Goal: Information Seeking & Learning: Learn about a topic

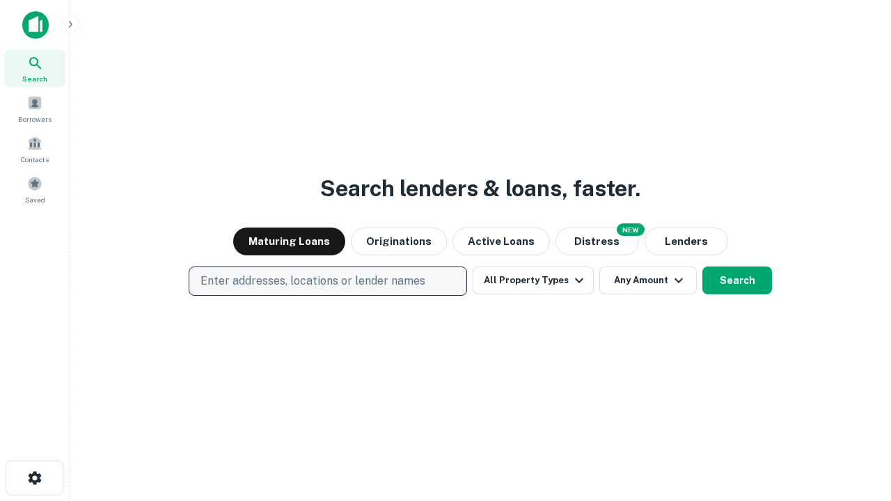
click at [327, 281] on p "Enter addresses, locations or lender names" at bounding box center [312, 281] width 225 height 17
type input "**********"
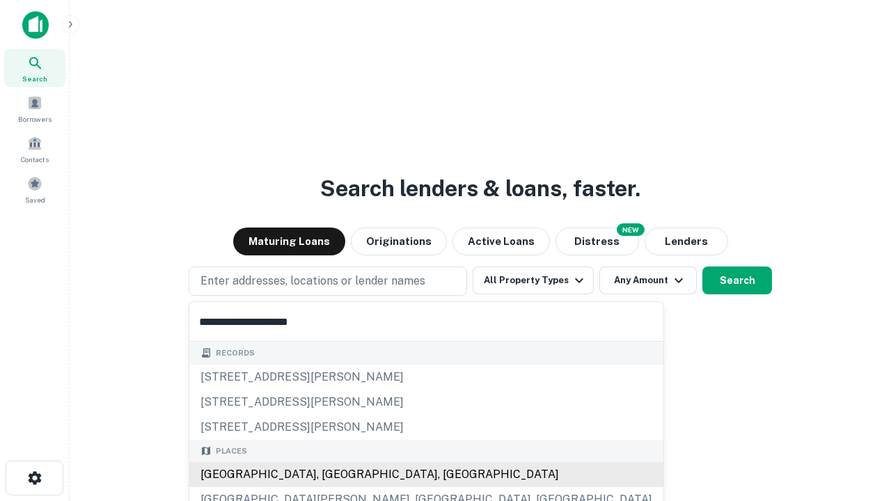
click at [333, 475] on div "[GEOGRAPHIC_DATA], [GEOGRAPHIC_DATA], [GEOGRAPHIC_DATA]" at bounding box center [426, 474] width 474 height 25
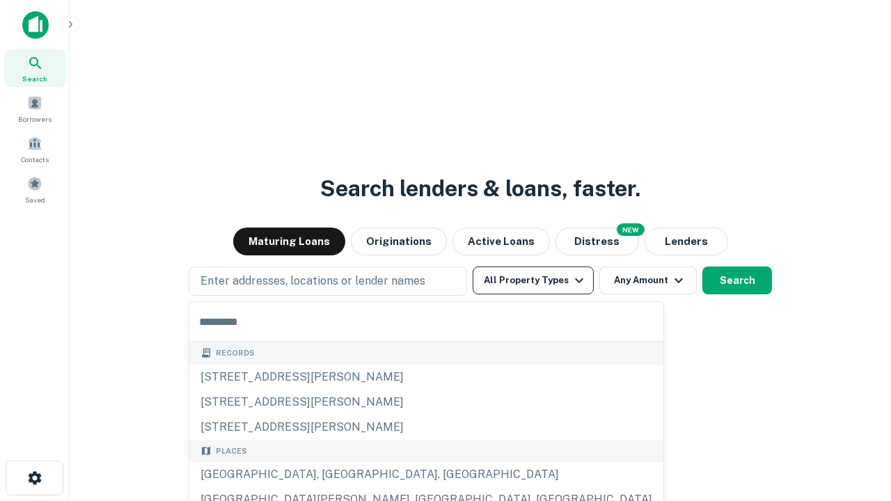
click at [533, 280] on button "All Property Types" at bounding box center [533, 281] width 121 height 28
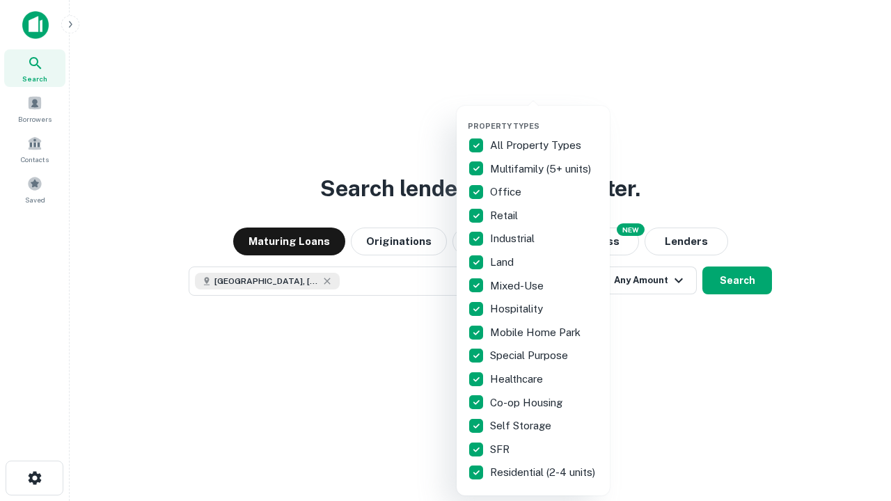
click at [544, 117] on button "button" at bounding box center [544, 117] width 153 height 1
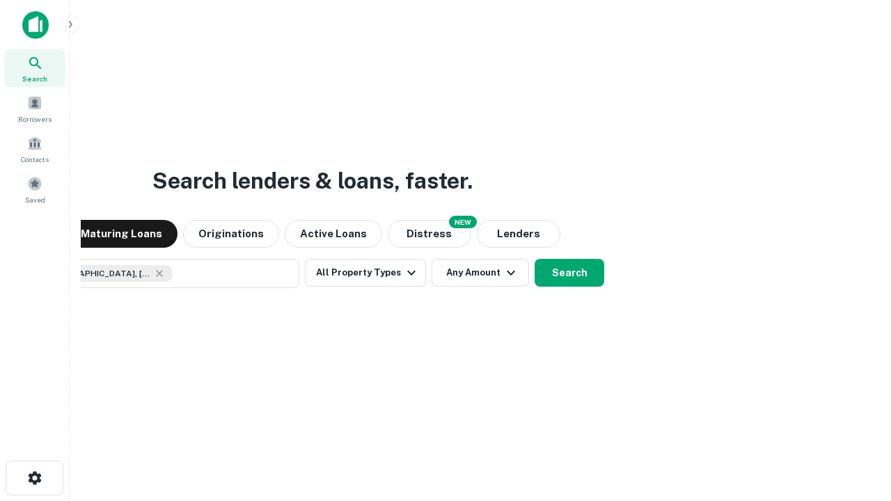
scroll to position [22, 0]
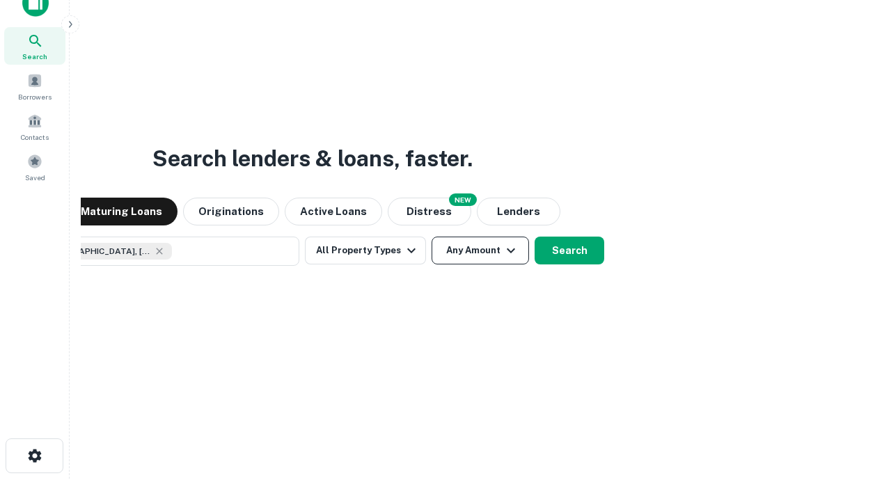
click at [431, 237] on button "Any Amount" at bounding box center [479, 251] width 97 height 28
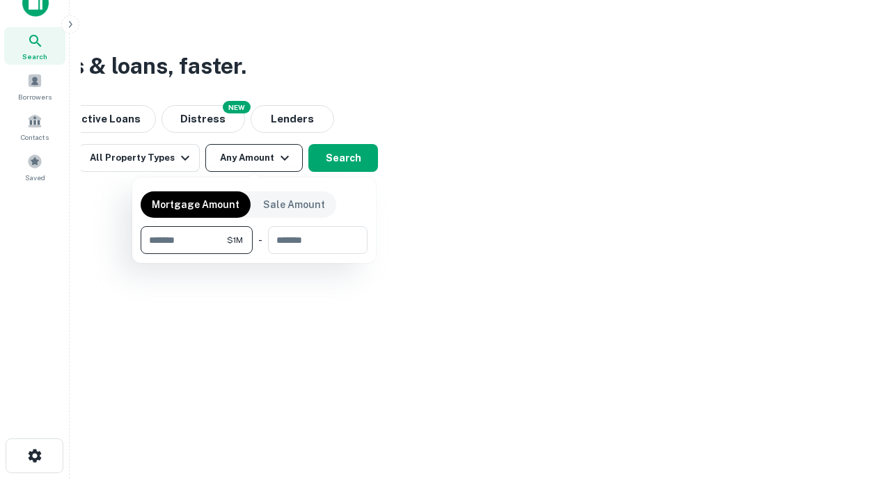
type input "*******"
click at [254, 254] on button "button" at bounding box center [254, 254] width 227 height 1
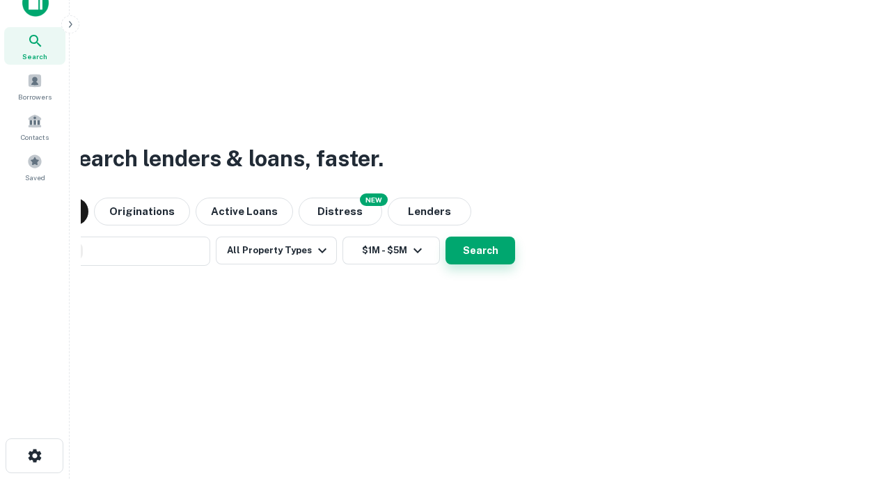
click at [445, 237] on button "Search" at bounding box center [480, 251] width 70 height 28
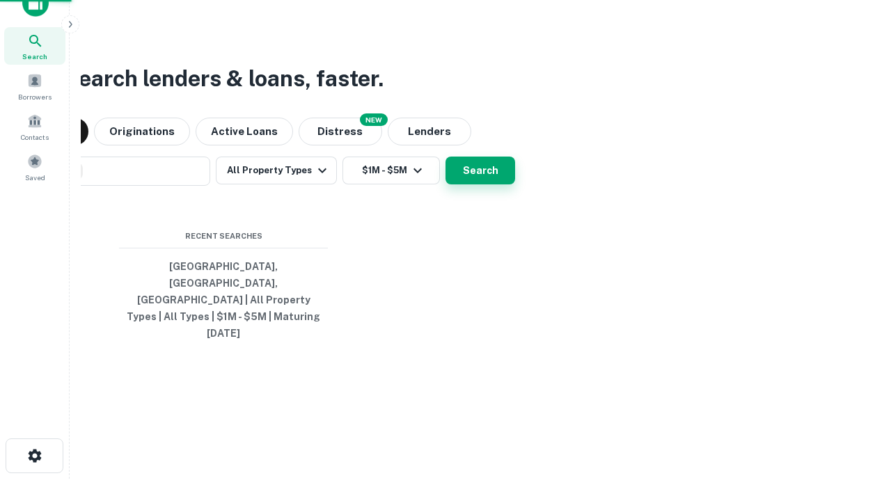
scroll to position [37, 394]
